Goal: Information Seeking & Learning: Learn about a topic

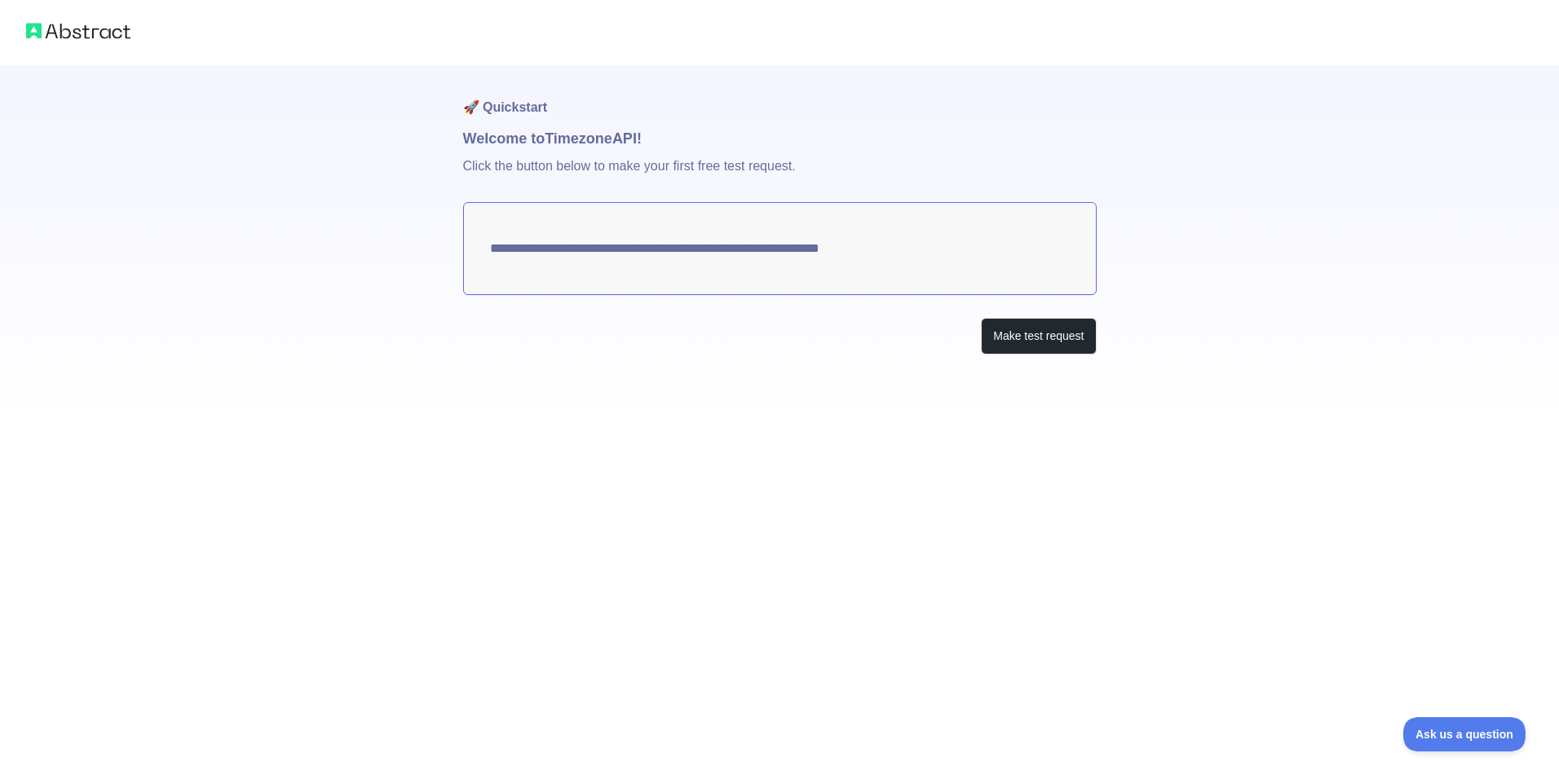
click at [917, 247] on textarea "**********" at bounding box center [780, 249] width 634 height 93
click at [1025, 344] on button "Make test request" at bounding box center [1039, 336] width 115 height 37
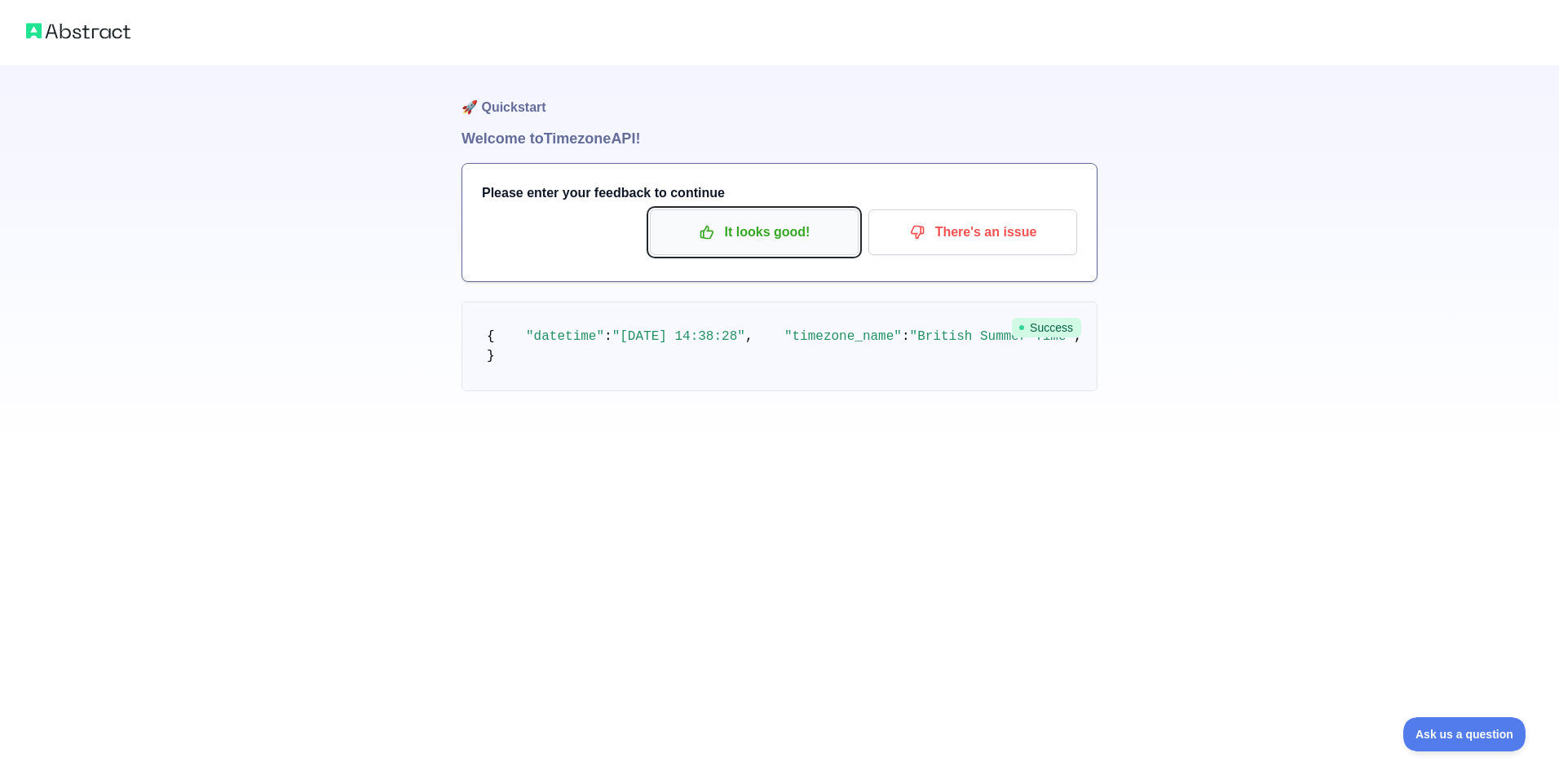
click at [761, 243] on p "It looks good!" at bounding box center [754, 231] width 184 height 27
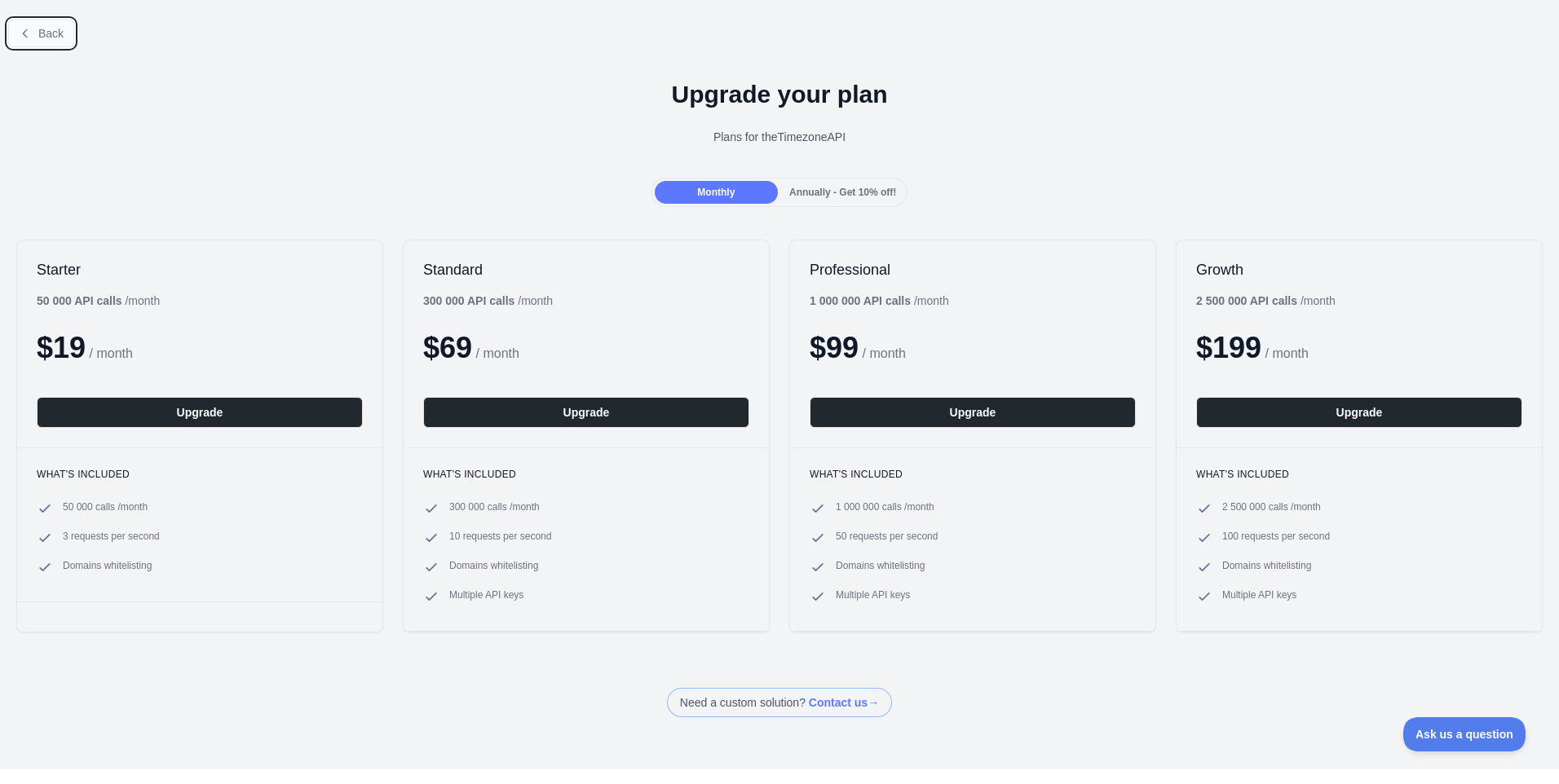
click at [33, 44] on button "Back" at bounding box center [41, 33] width 66 height 27
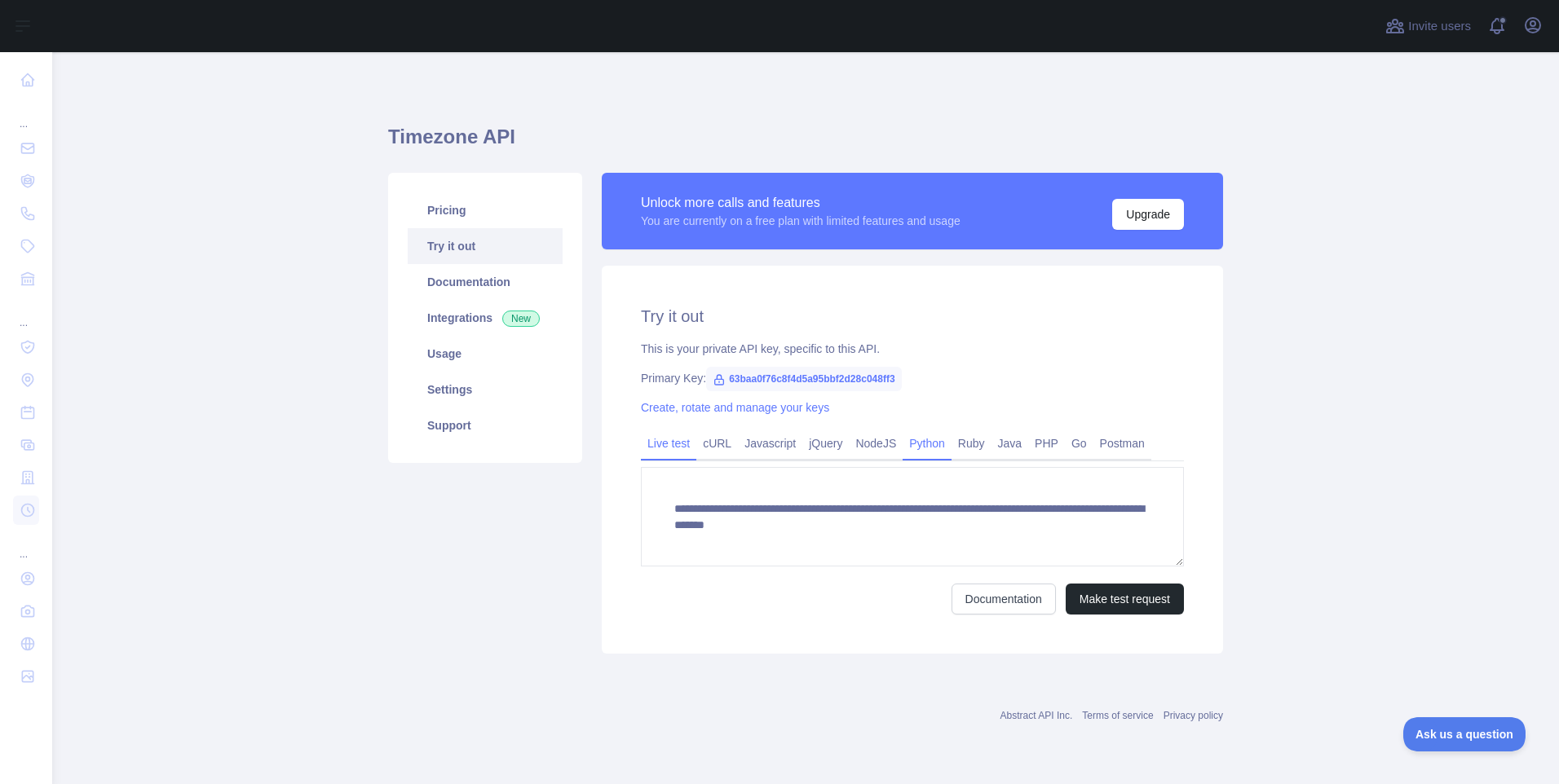
click at [924, 452] on link "Python" at bounding box center [927, 443] width 49 height 26
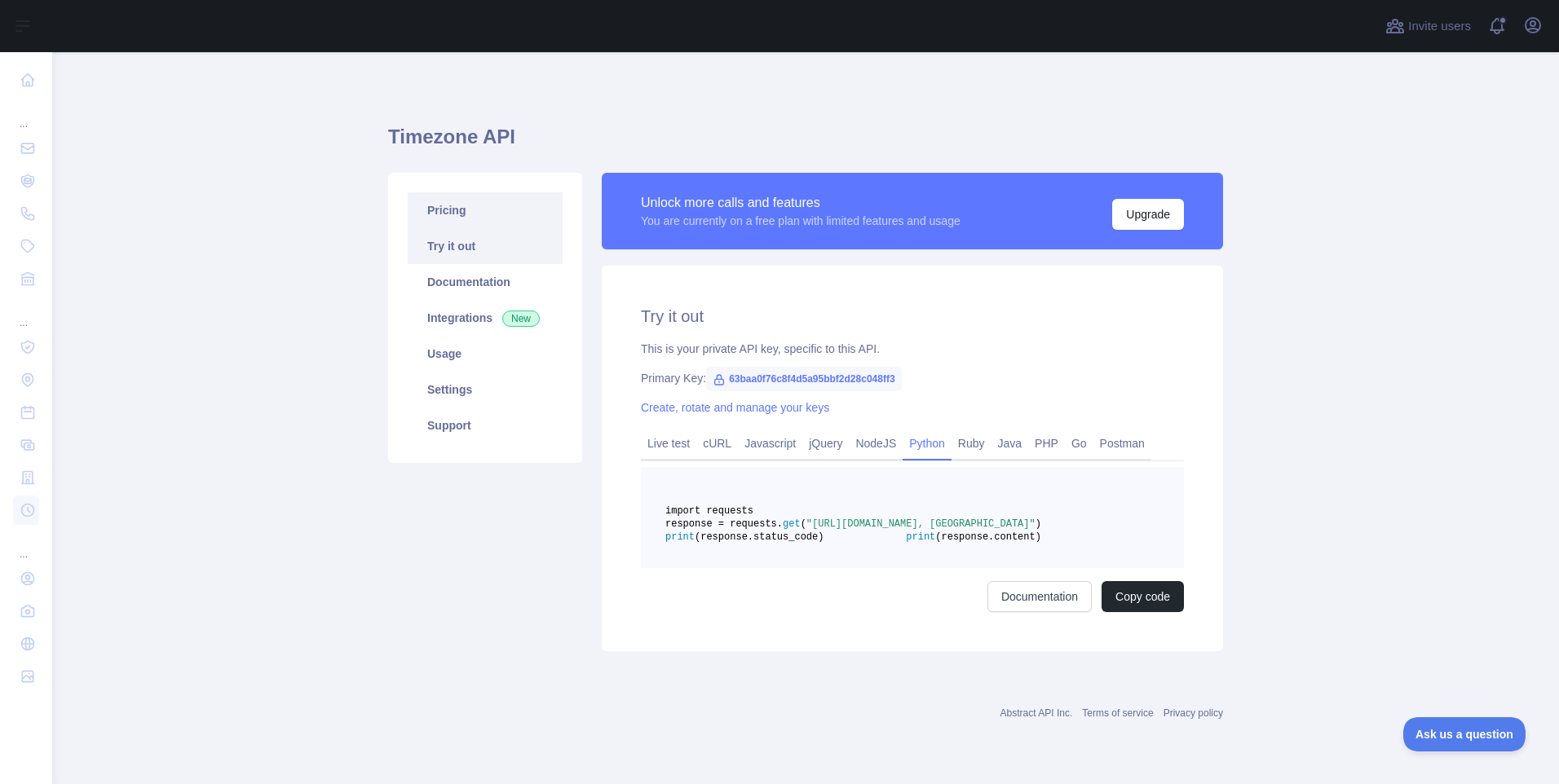
click at [443, 209] on link "Pricing" at bounding box center [486, 210] width 155 height 36
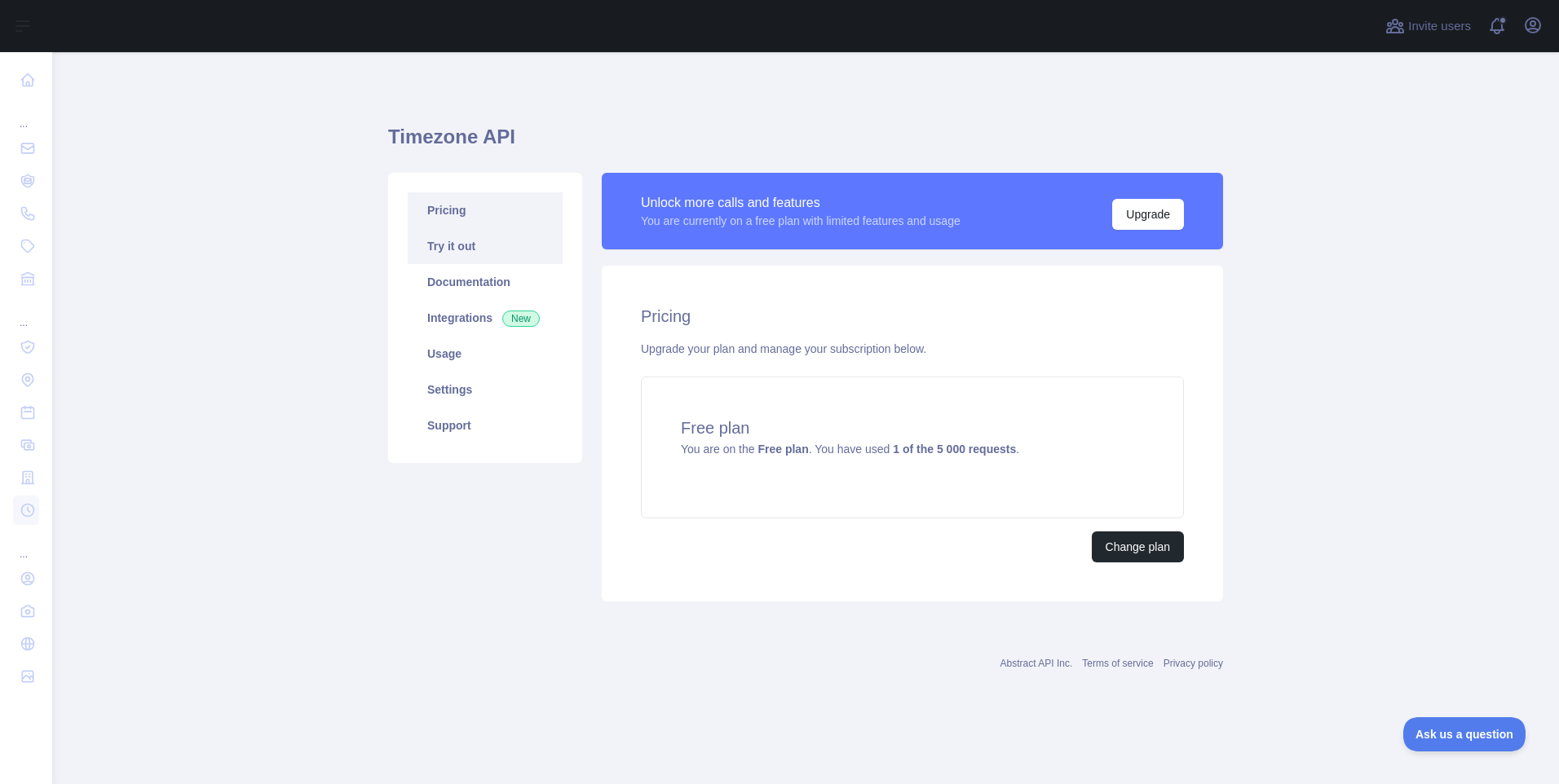
click at [467, 246] on link "Try it out" at bounding box center [486, 246] width 155 height 36
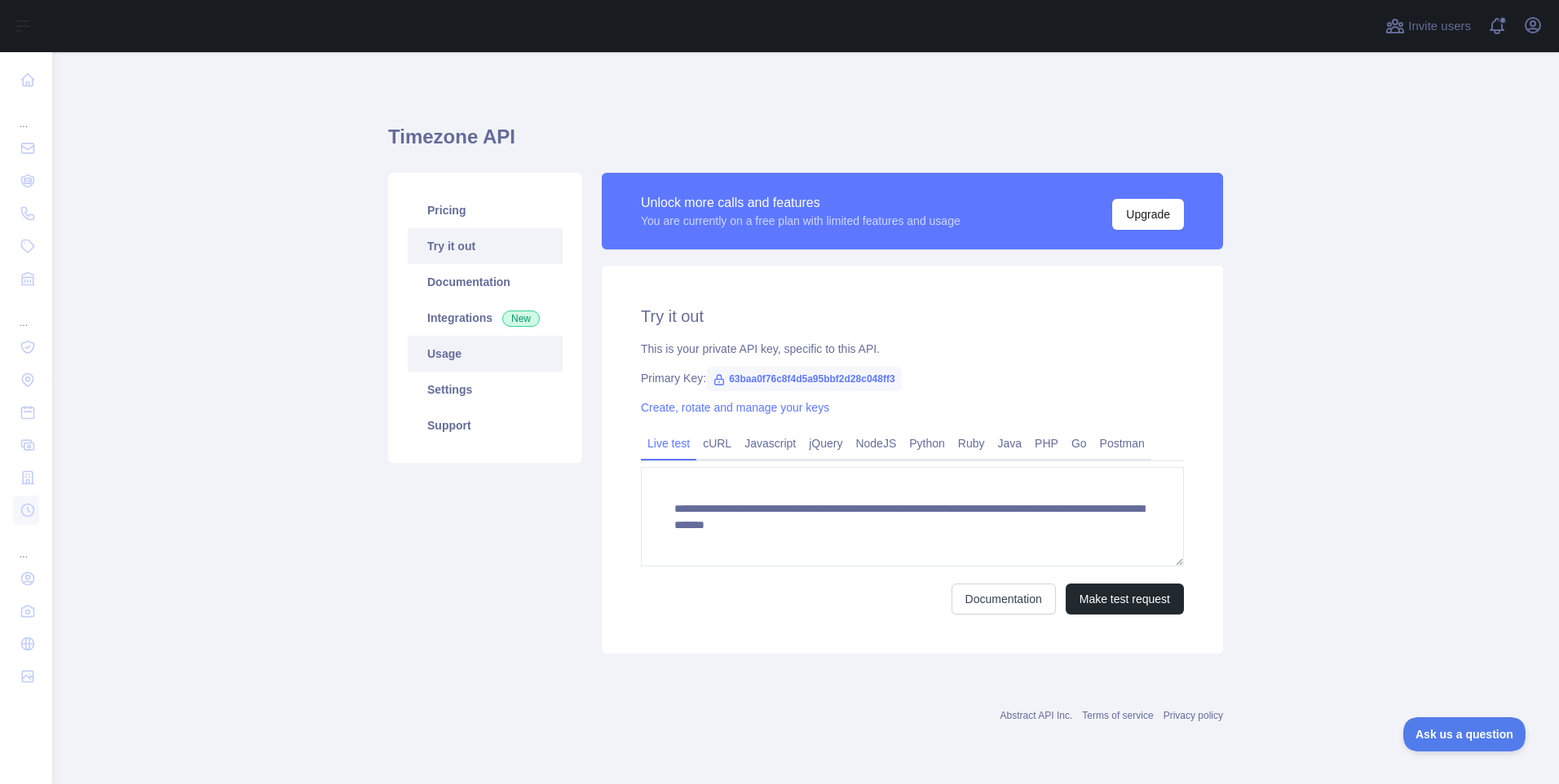
click at [456, 362] on link "Usage" at bounding box center [486, 353] width 155 height 36
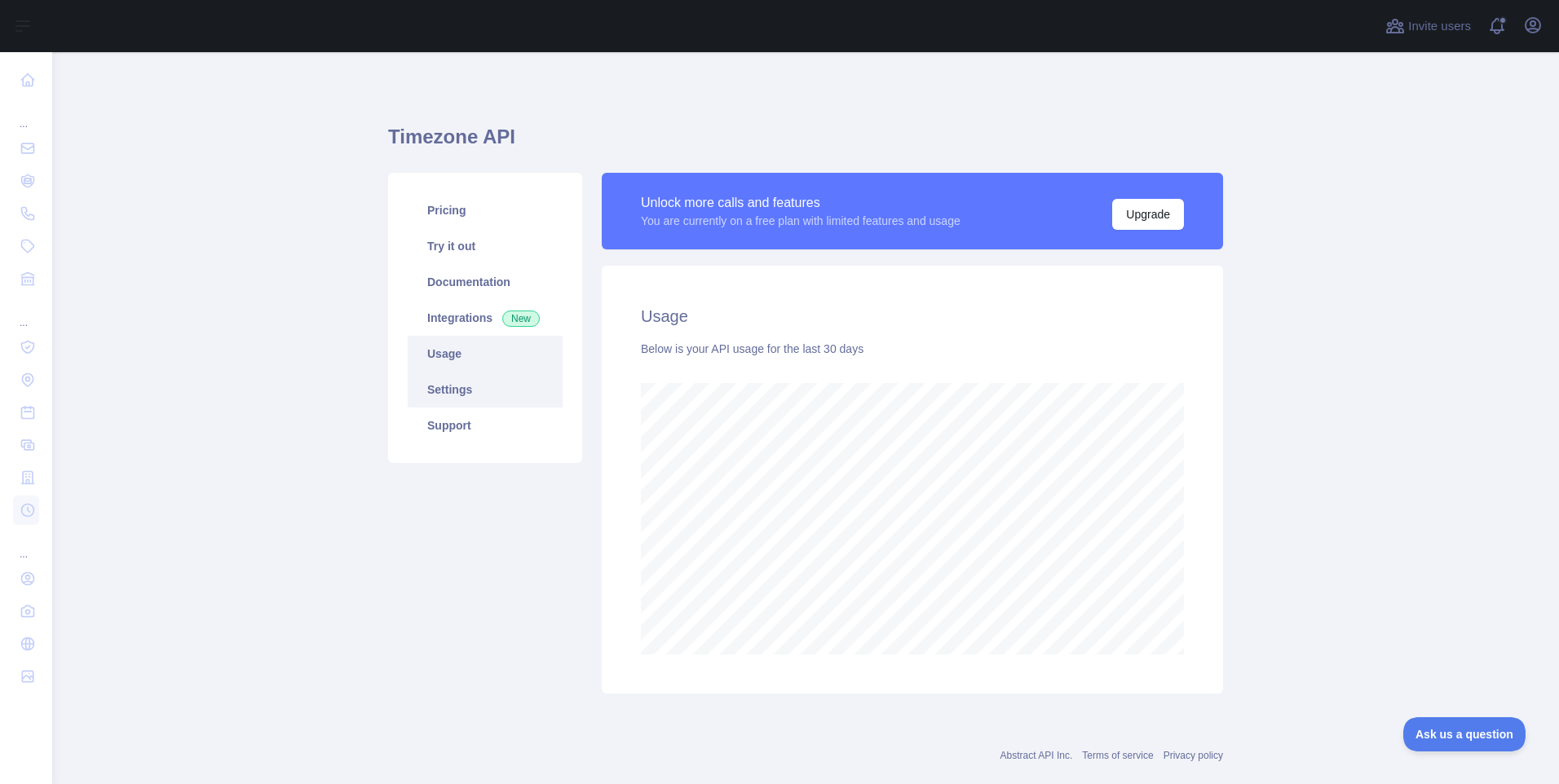
click at [452, 391] on link "Settings" at bounding box center [486, 390] width 155 height 36
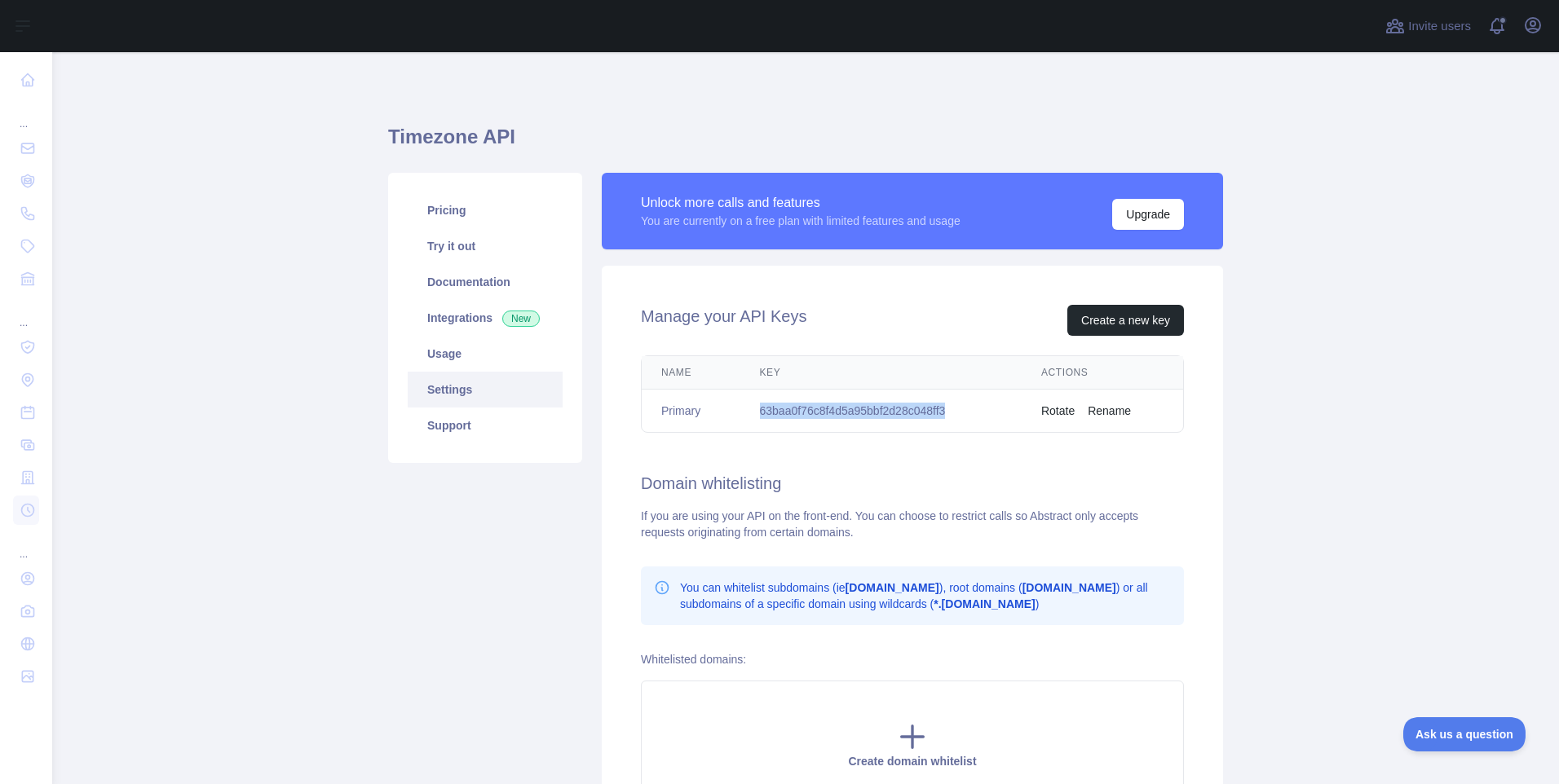
drag, startPoint x: 755, startPoint y: 412, endPoint x: 957, endPoint y: 410, distance: 202.0
click at [957, 410] on td "63baa0f76c8f4d5a95bbf2d28c048ff3" at bounding box center [881, 411] width 281 height 43
copy td "63baa0f76c8f4d5a95bbf2d28c048ff3"
click at [461, 205] on link "Pricing" at bounding box center [486, 210] width 155 height 36
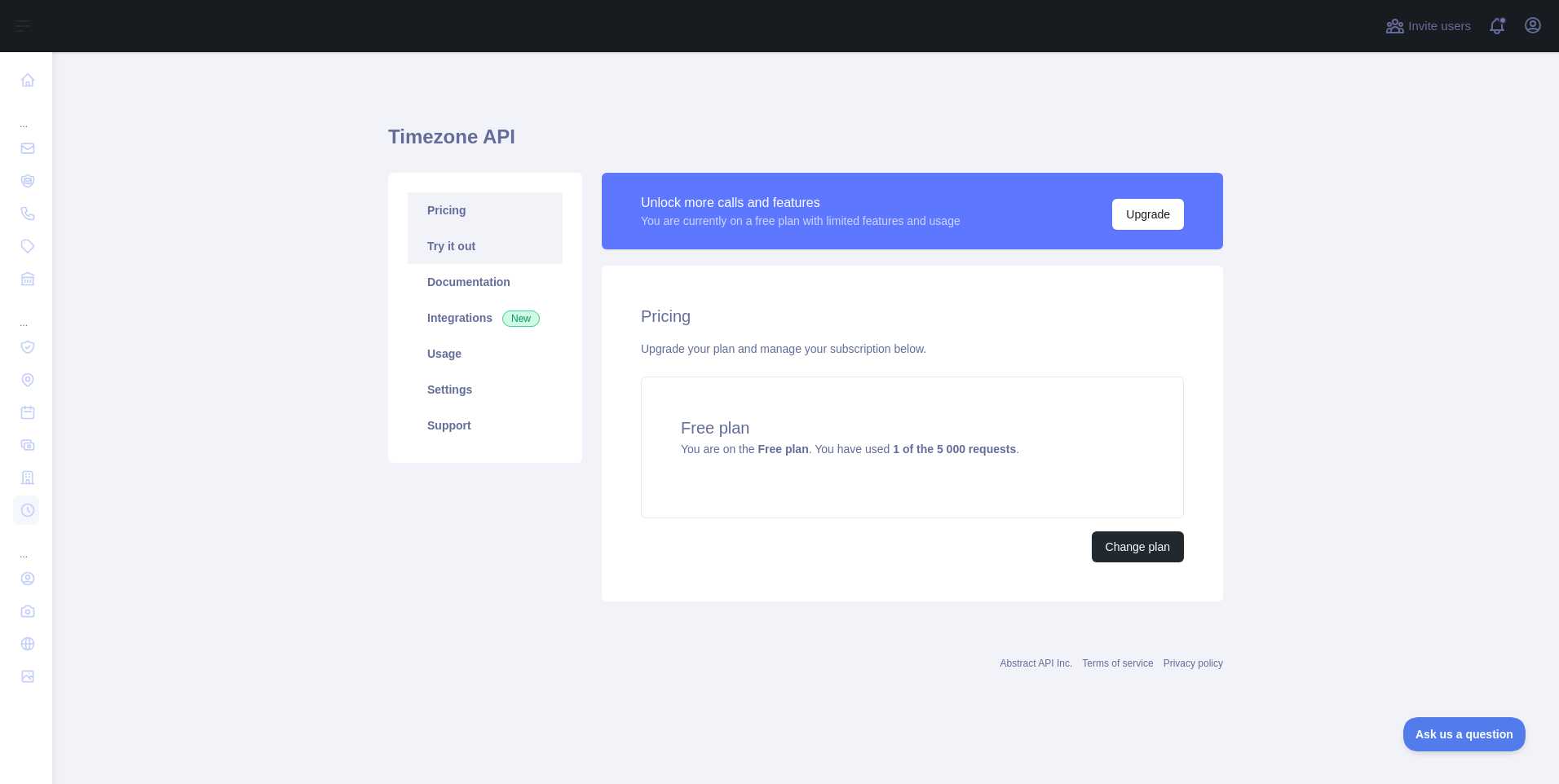
click at [449, 247] on link "Try it out" at bounding box center [486, 246] width 155 height 36
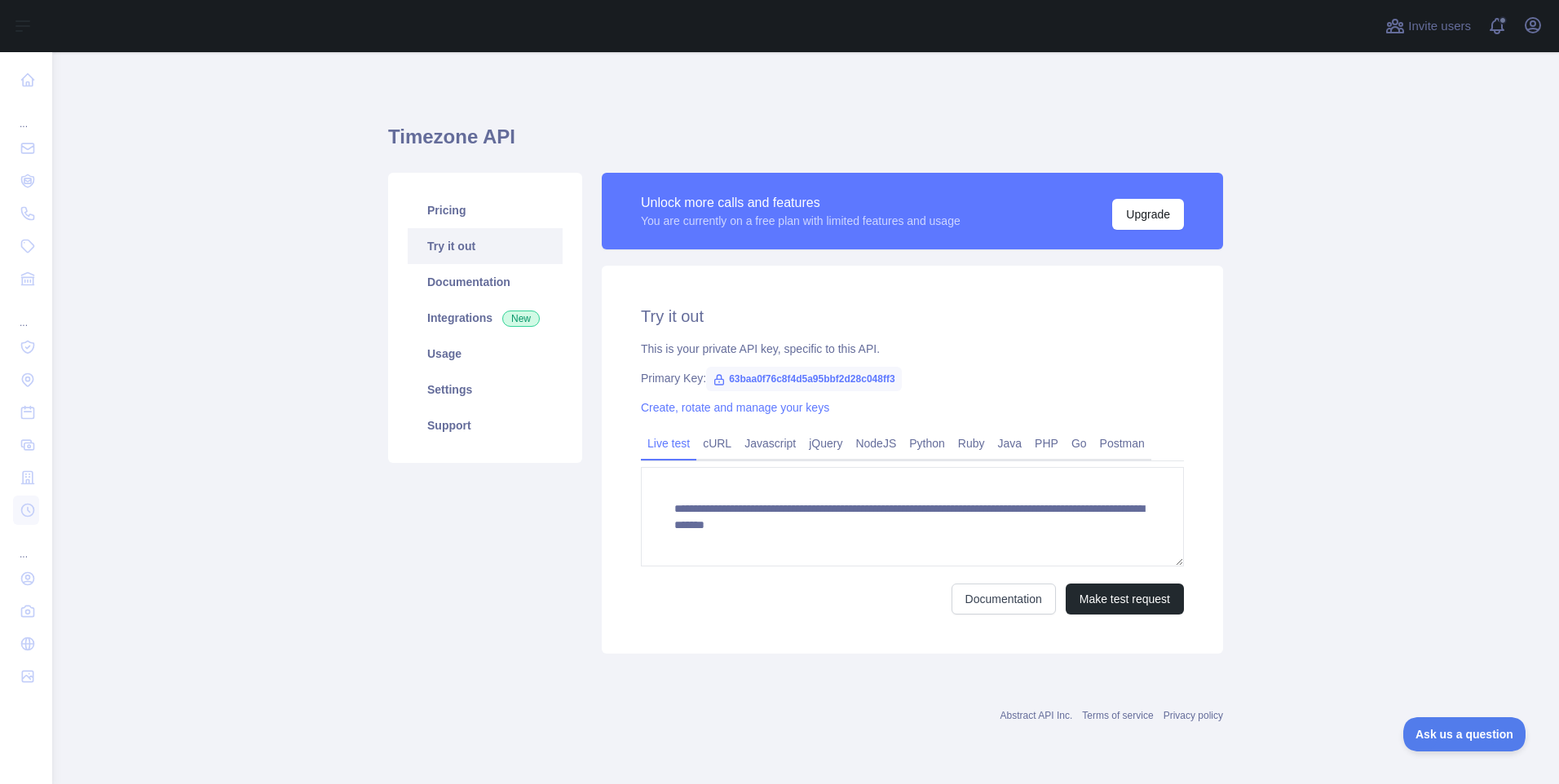
click at [592, 507] on div "**********" at bounding box center [913, 414] width 641 height 481
click at [930, 448] on link "Python" at bounding box center [927, 443] width 49 height 26
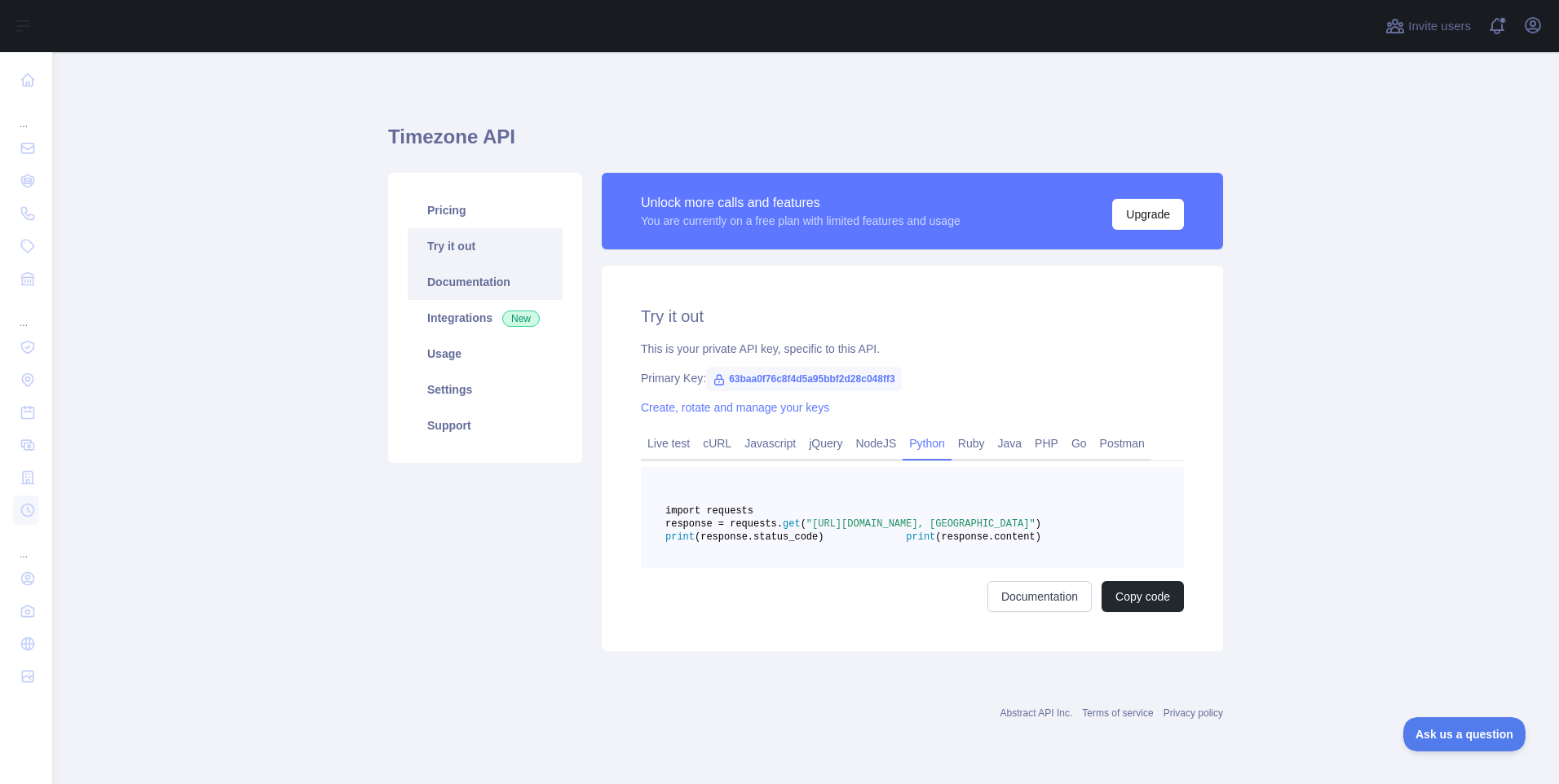
click at [481, 282] on link "Documentation" at bounding box center [486, 281] width 155 height 36
click at [439, 353] on link "Usage" at bounding box center [486, 353] width 155 height 36
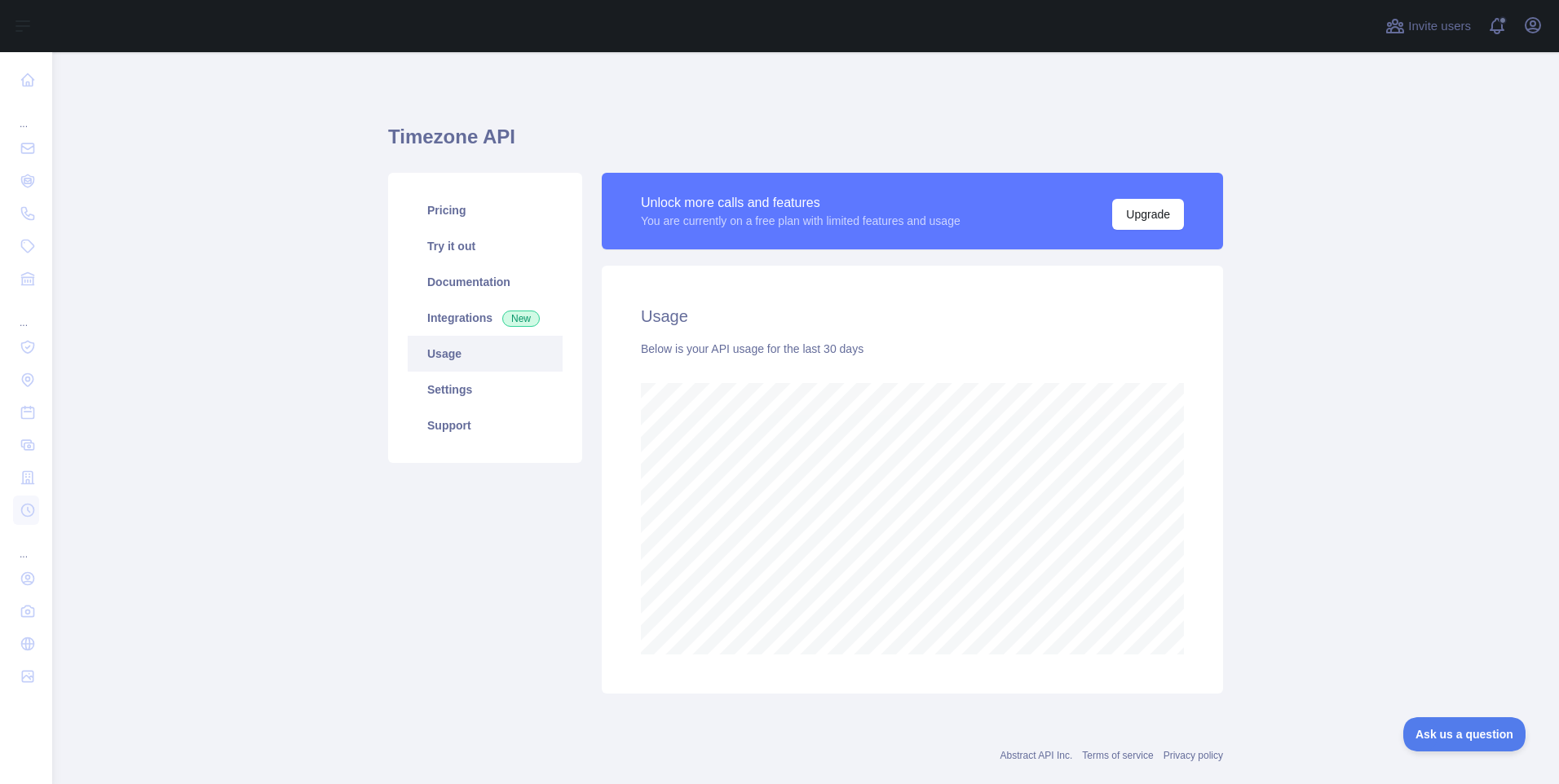
scroll to position [732, 1495]
click at [455, 391] on link "Settings" at bounding box center [486, 390] width 155 height 36
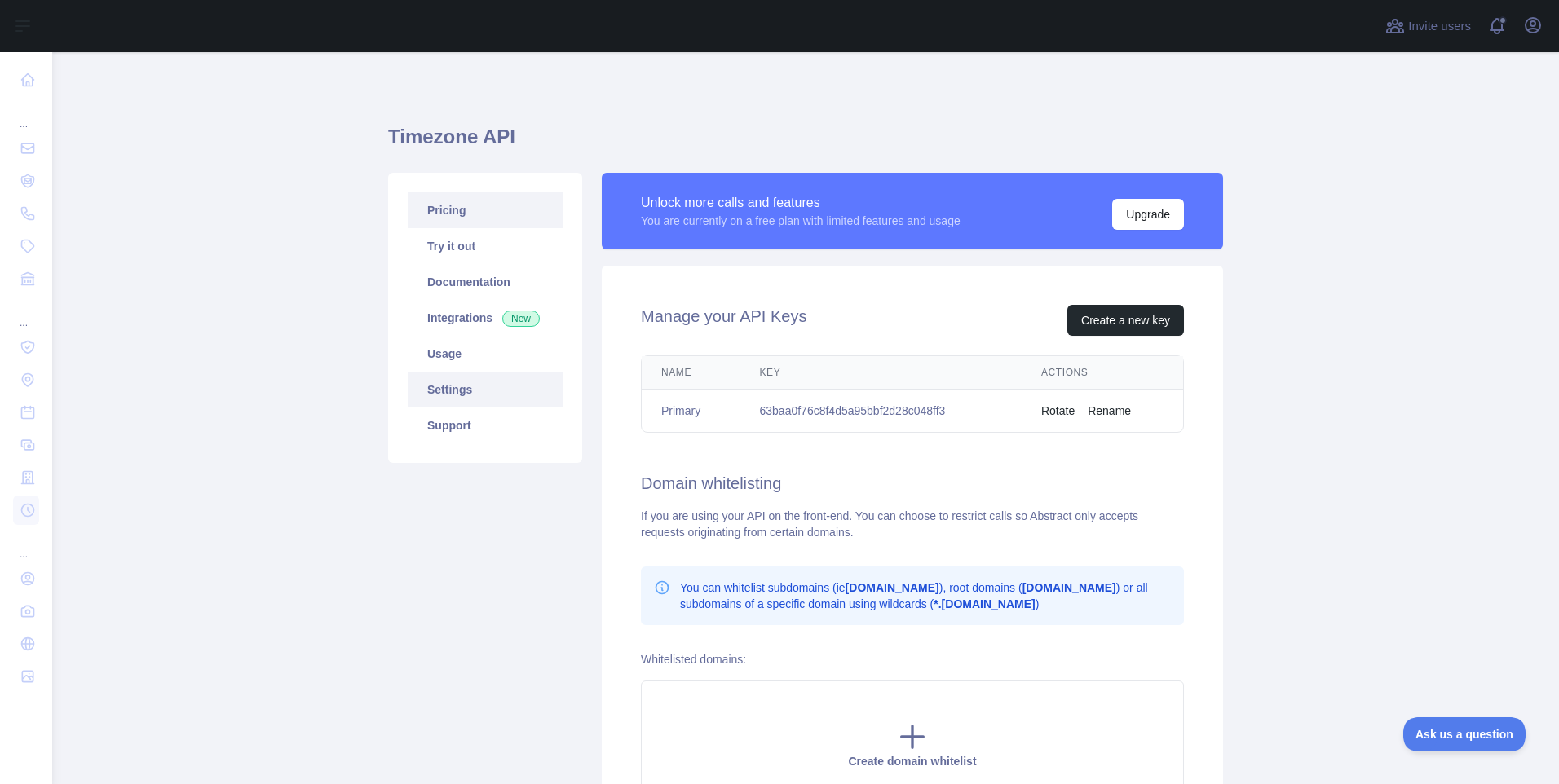
click at [421, 214] on link "Pricing" at bounding box center [486, 210] width 155 height 36
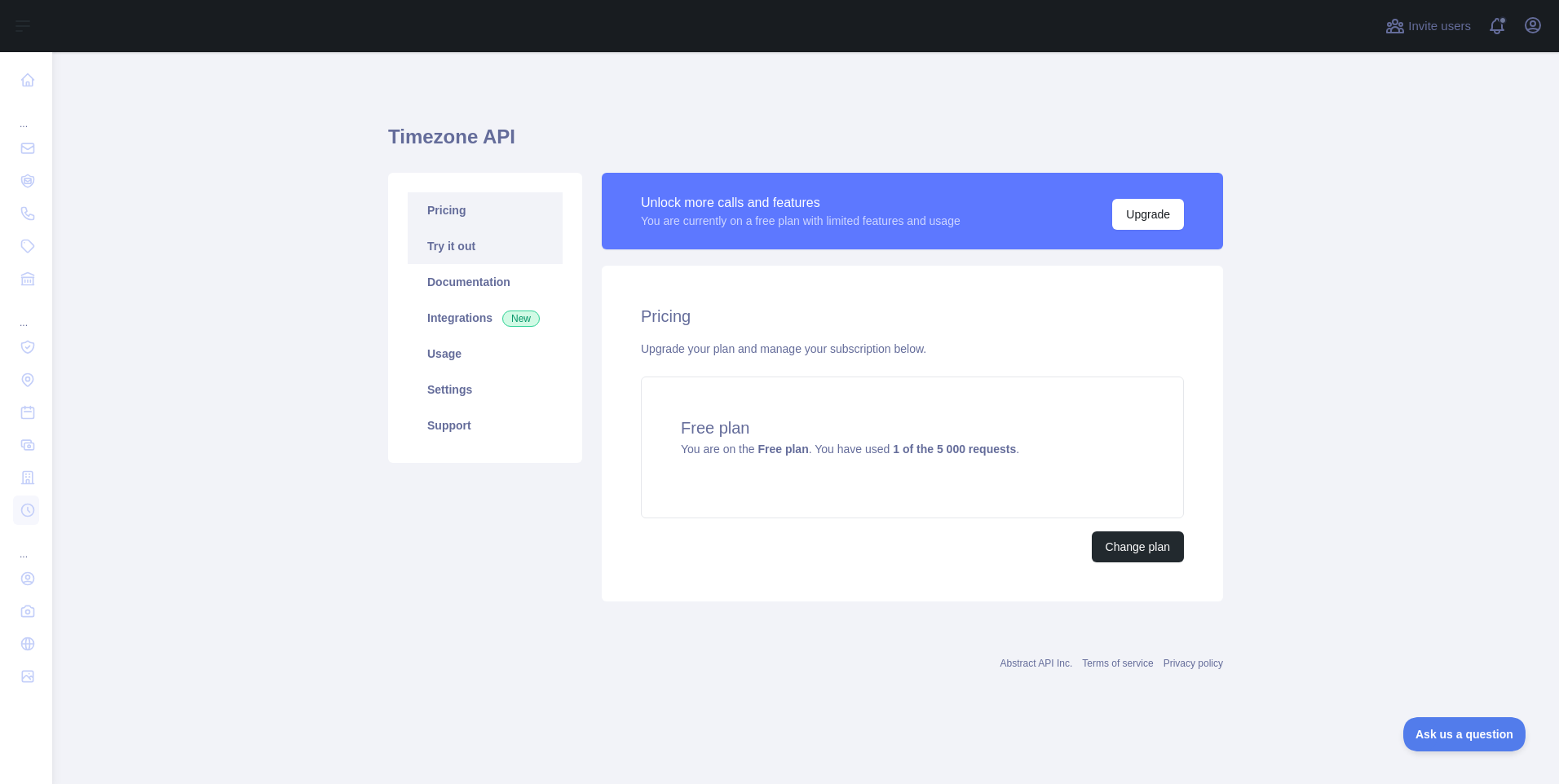
click at [452, 243] on link "Try it out" at bounding box center [486, 246] width 155 height 36
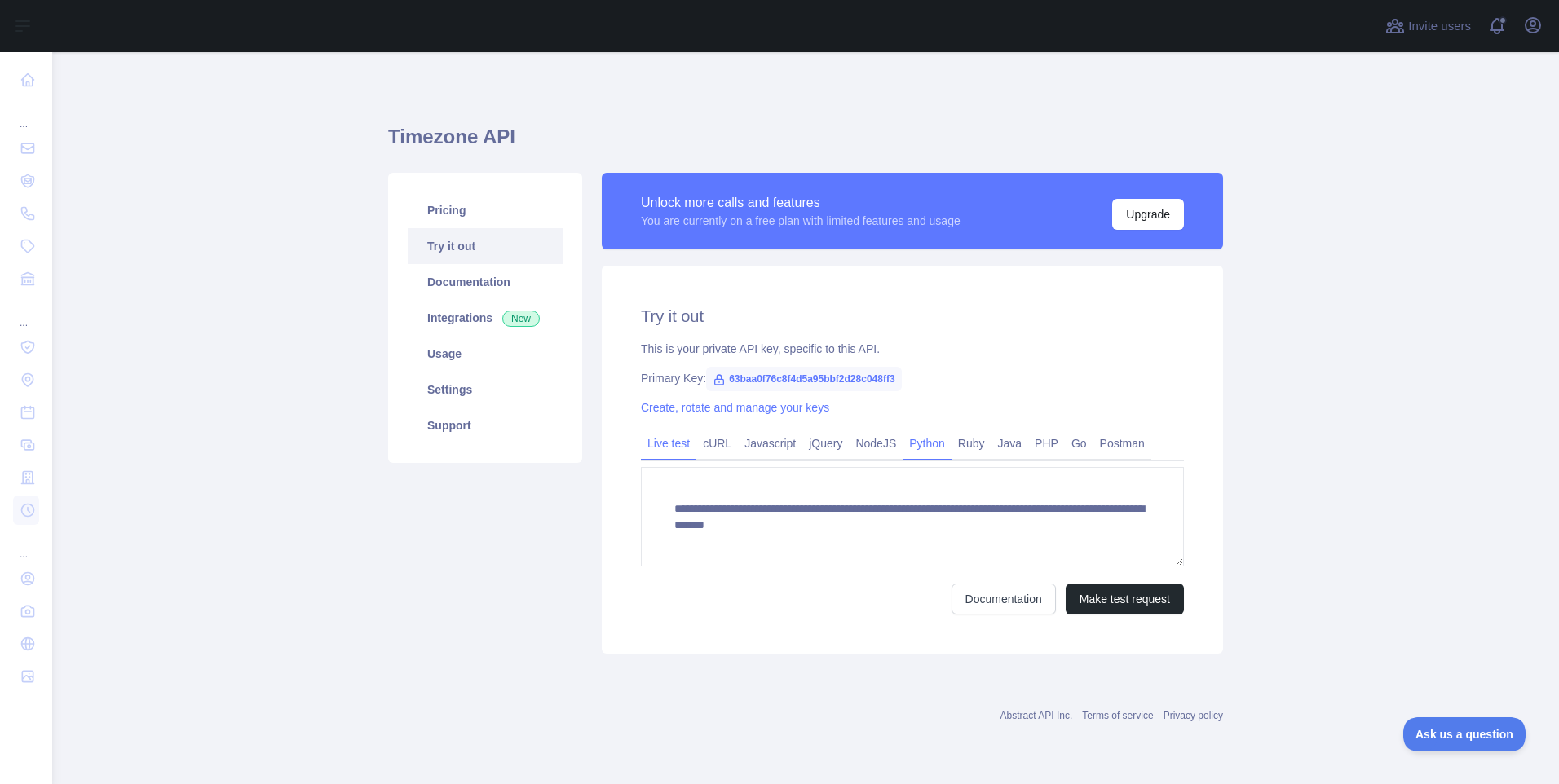
click at [922, 449] on link "Python" at bounding box center [927, 443] width 49 height 26
